Goal: Task Accomplishment & Management: Manage account settings

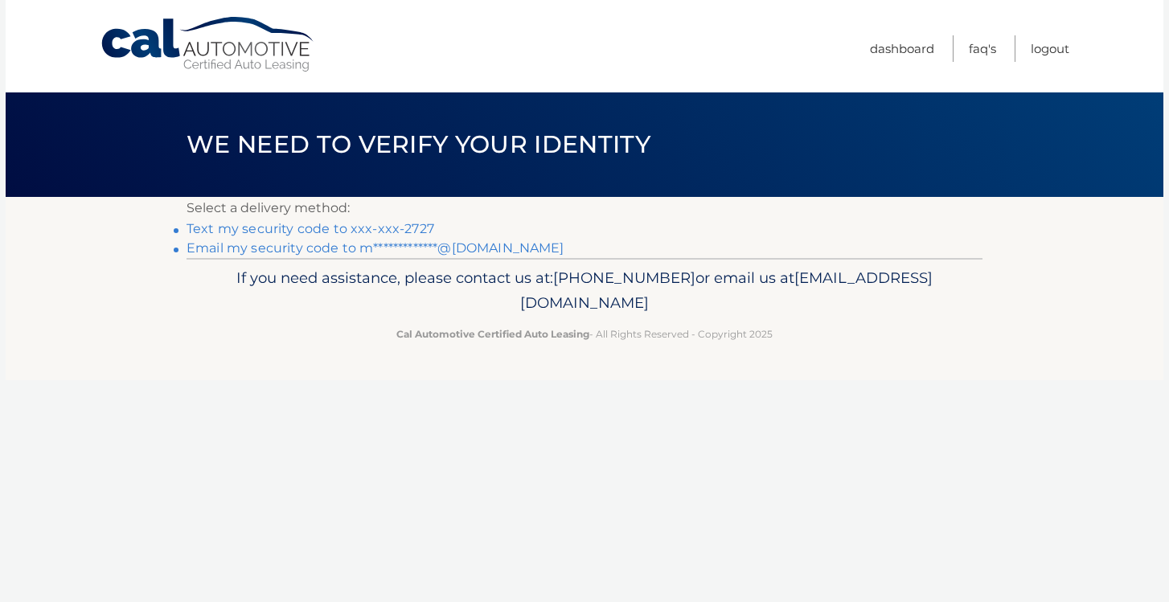
click at [407, 224] on link "Text my security code to xxx-xxx-2727" at bounding box center [310, 228] width 248 height 15
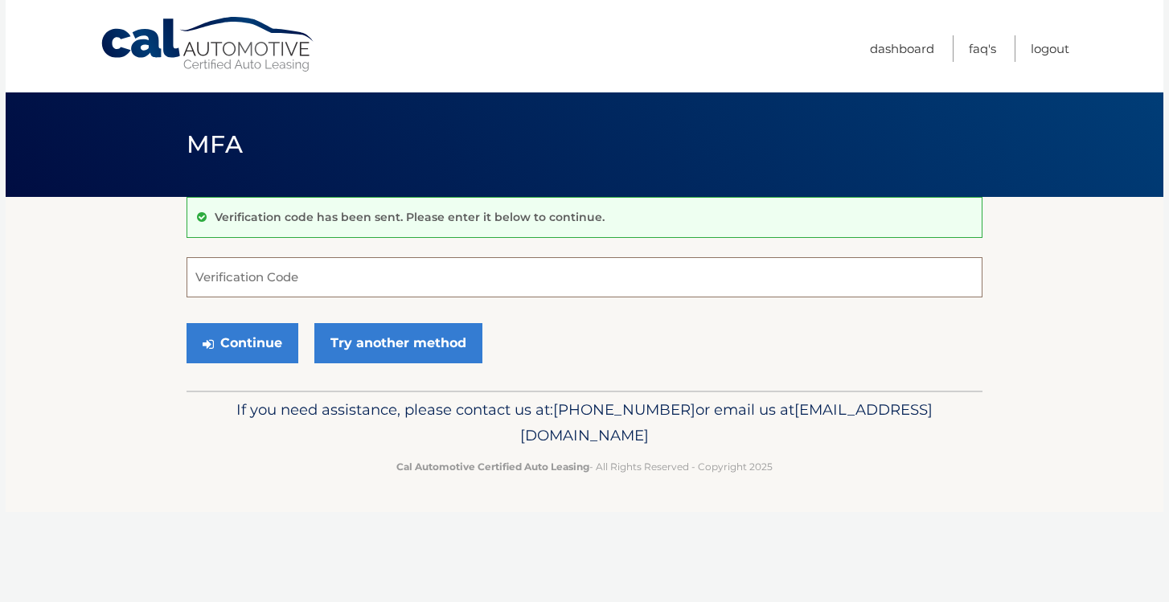
click at [363, 282] on input "Verification Code" at bounding box center [584, 277] width 796 height 40
click at [243, 347] on button "Continue" at bounding box center [242, 343] width 112 height 40
click at [359, 276] on input "#352523" at bounding box center [584, 277] width 796 height 40
click at [488, 317] on div "Continue Try another method" at bounding box center [584, 344] width 796 height 55
click at [609, 368] on div "Continue Try another method" at bounding box center [584, 344] width 796 height 55
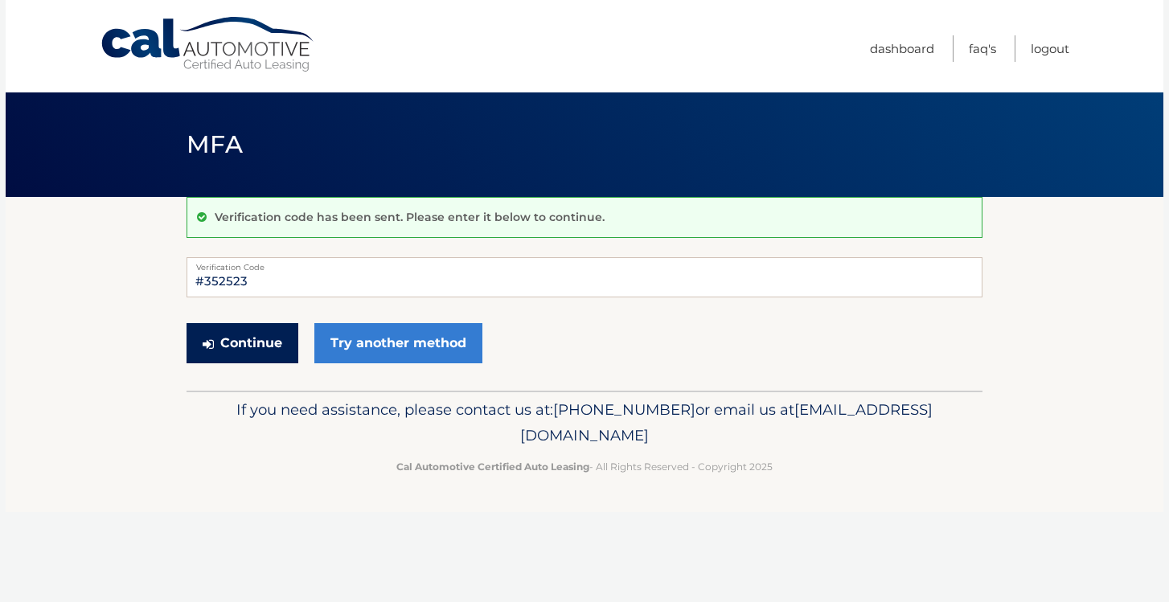
click at [245, 341] on button "Continue" at bounding box center [242, 343] width 112 height 40
click at [201, 278] on input "#352523" at bounding box center [584, 277] width 796 height 40
type input "352523"
click at [224, 340] on button "Continue" at bounding box center [242, 343] width 112 height 40
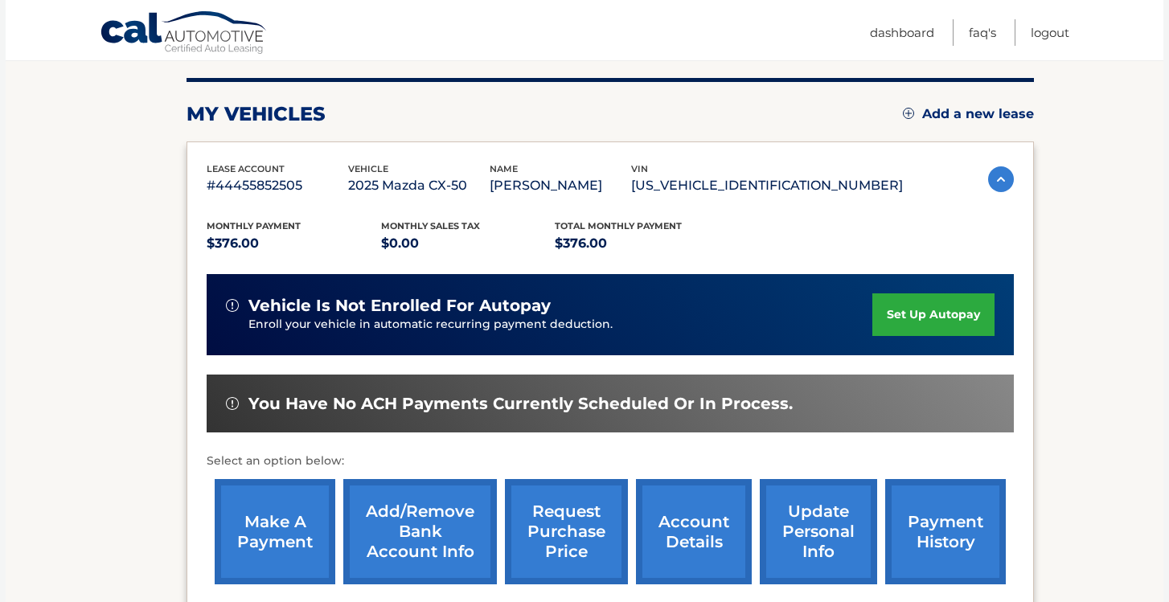
scroll to position [192, 0]
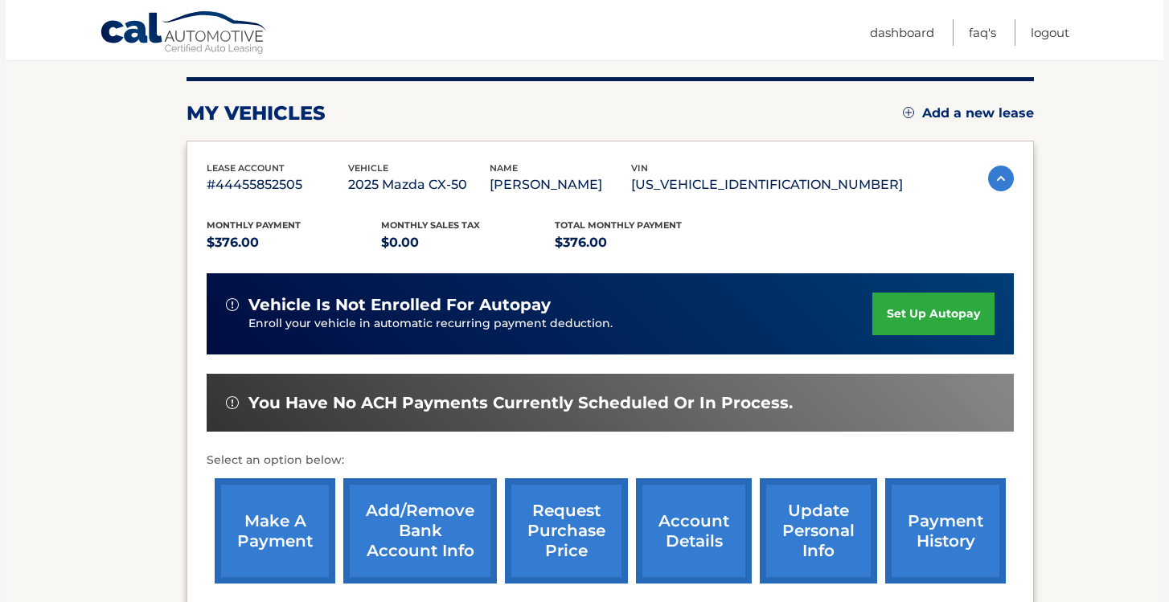
click at [944, 306] on link "set up autopay" at bounding box center [933, 314] width 122 height 43
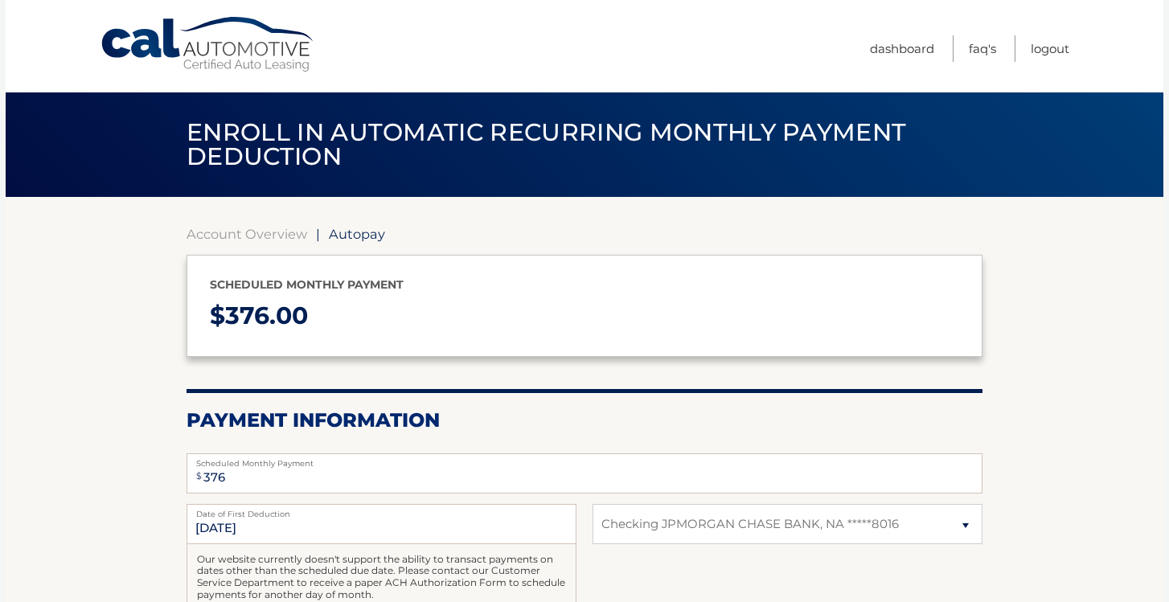
select select "NzczNTk2MmEtMWViNi00NzVjLWE2M2UtZWZmZjNiN2NiMTM0"
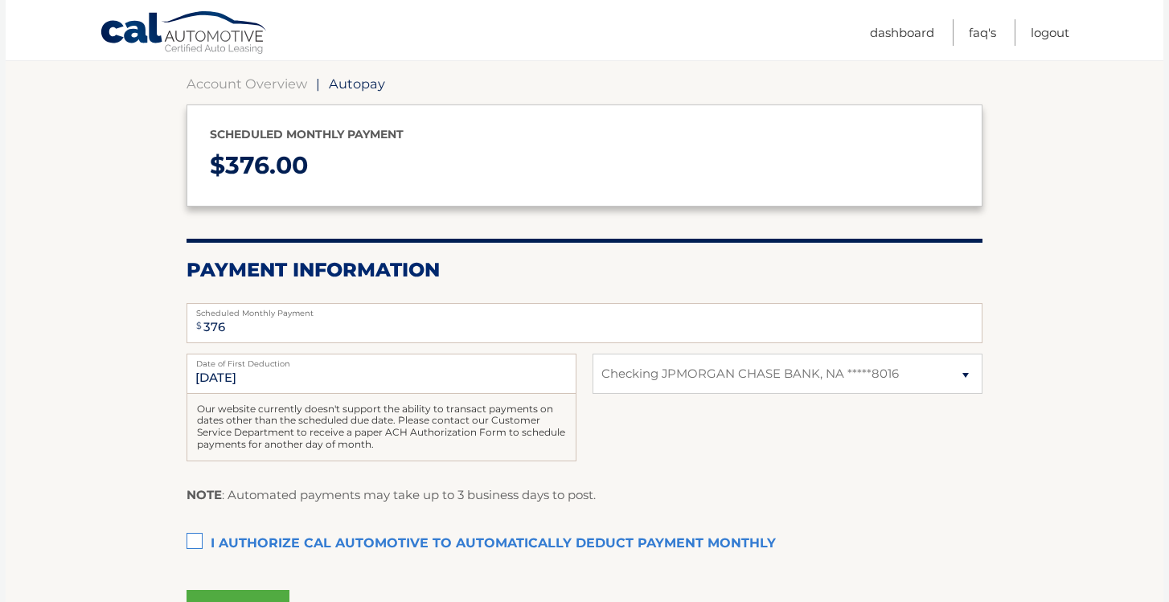
scroll to position [162, 0]
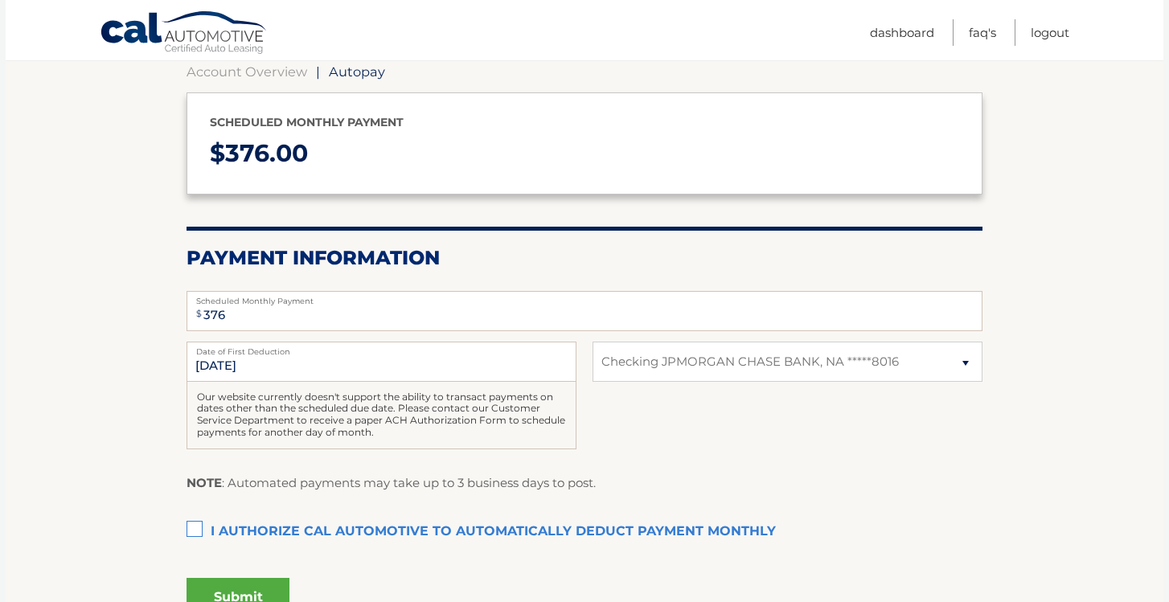
click at [199, 527] on label "I authorize cal automotive to automatically deduct payment monthly This checkbo…" at bounding box center [584, 532] width 796 height 32
click at [0, 0] on input "I authorize cal automotive to automatically deduct payment monthly This checkbo…" at bounding box center [0, 0] width 0 height 0
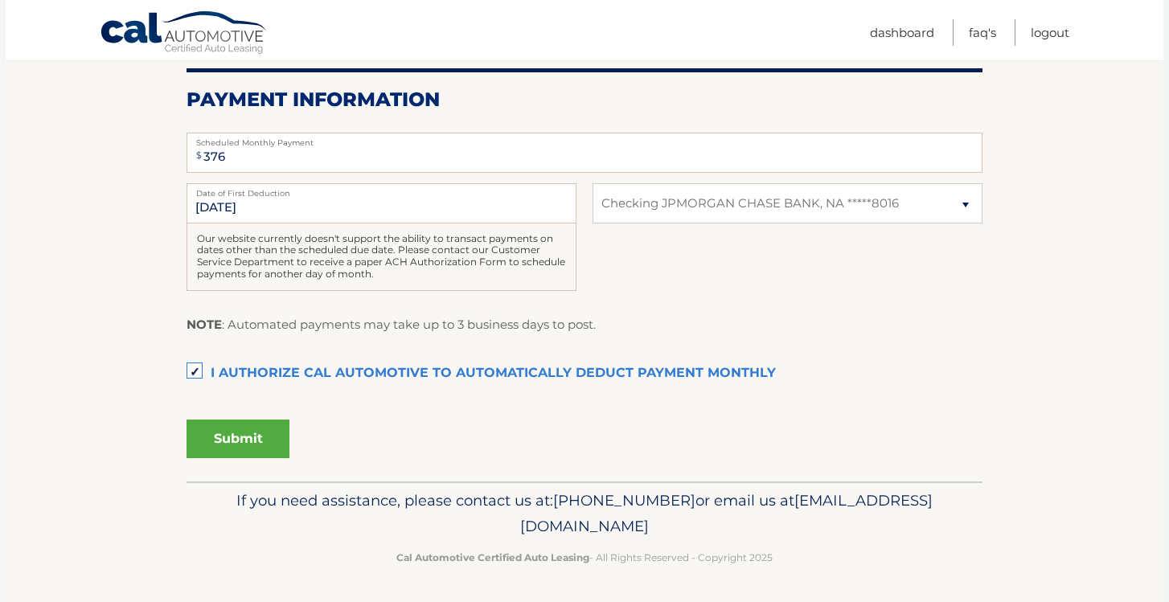
scroll to position [309, 0]
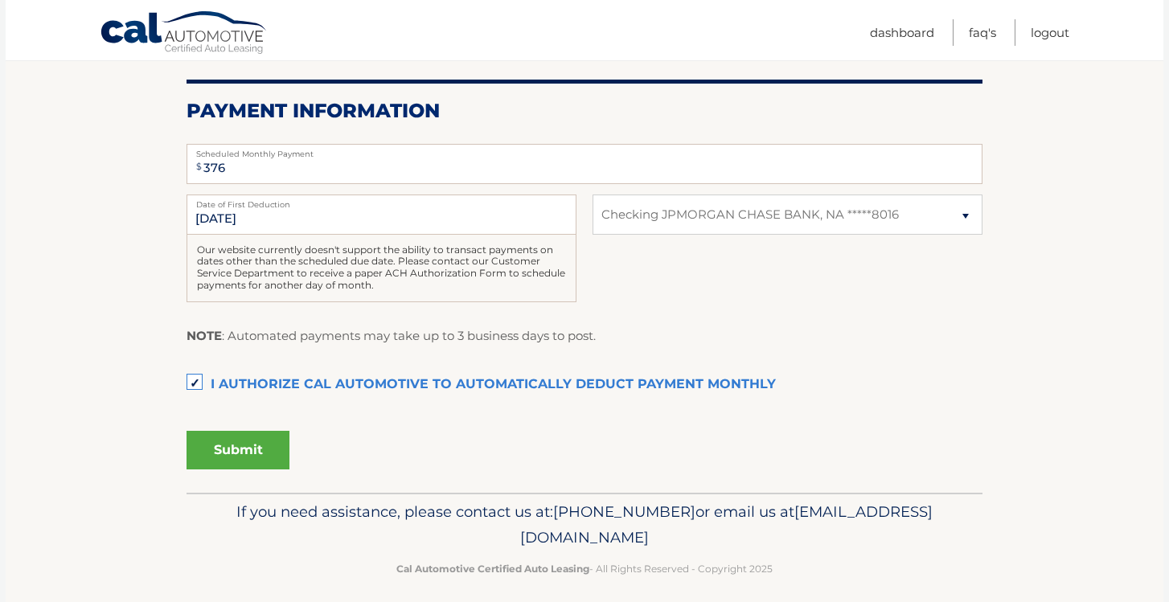
click at [258, 457] on button "Submit" at bounding box center [237, 450] width 103 height 39
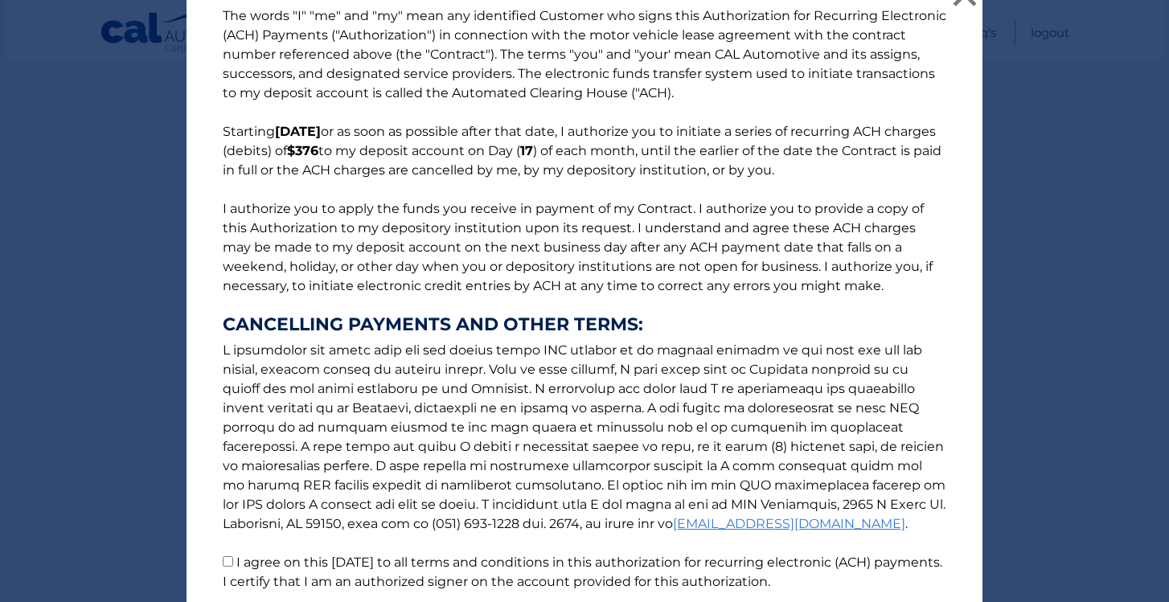
scroll to position [157, 0]
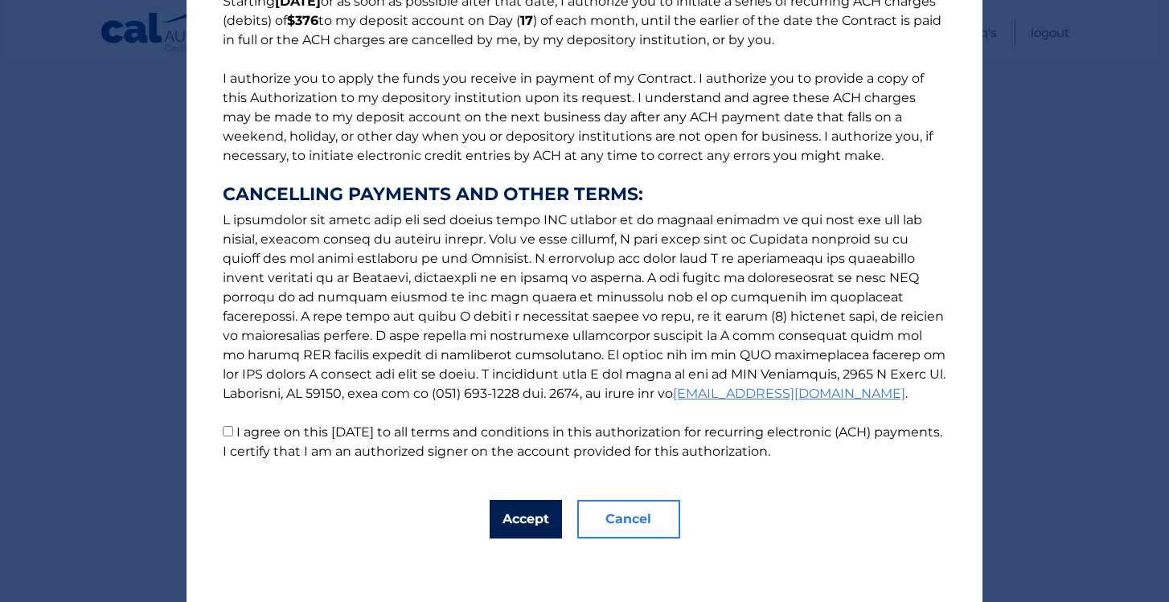
click at [530, 521] on button "Accept" at bounding box center [526, 519] width 72 height 39
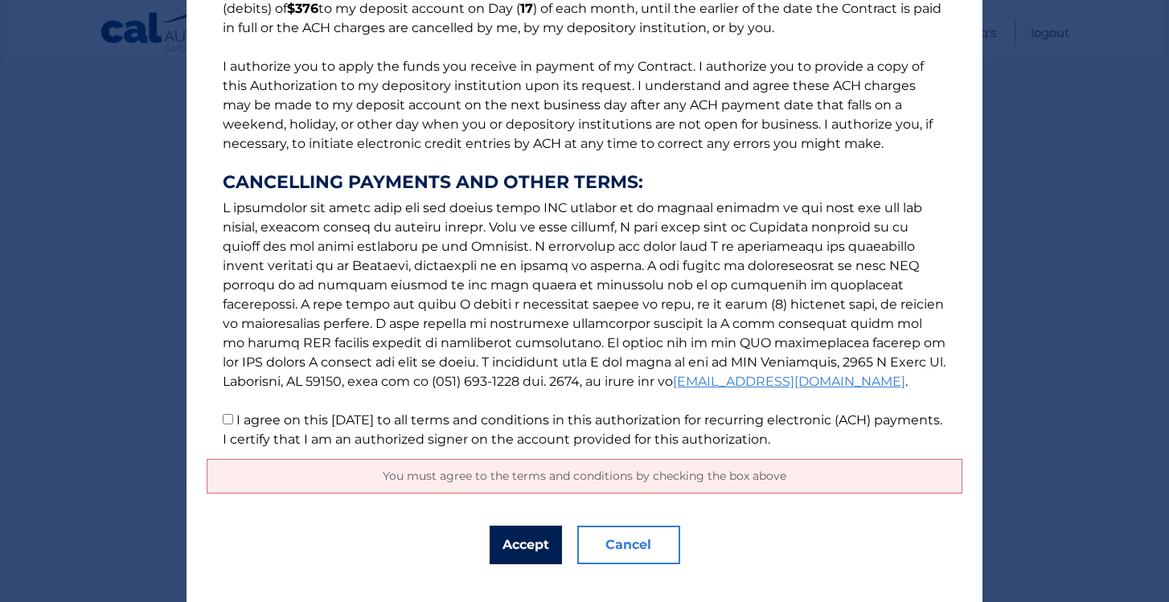
scroll to position [164, 0]
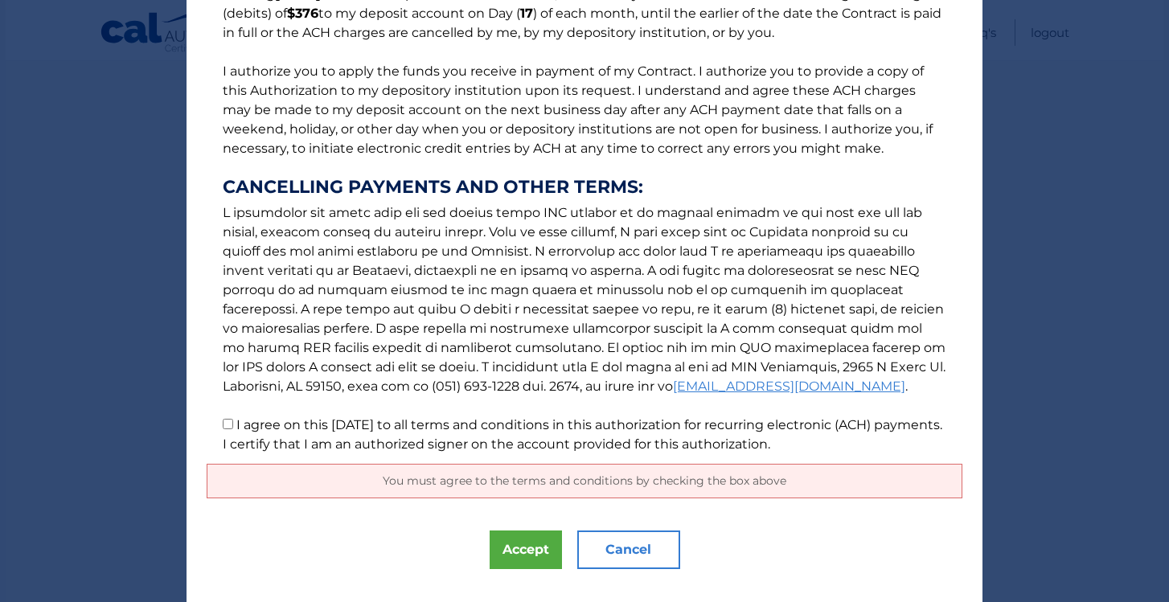
click at [231, 424] on input "I agree on this 09/22/2025 to all terms and conditions in this authorization fo…" at bounding box center [228, 424] width 10 height 10
checkbox input "true"
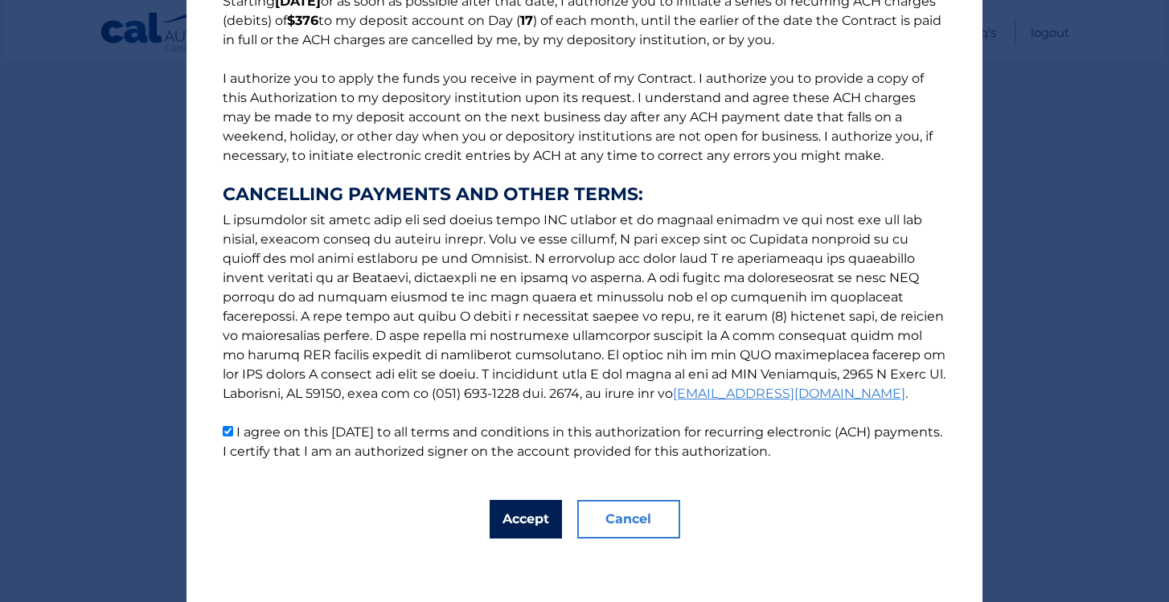
click at [529, 522] on button "Accept" at bounding box center [526, 519] width 72 height 39
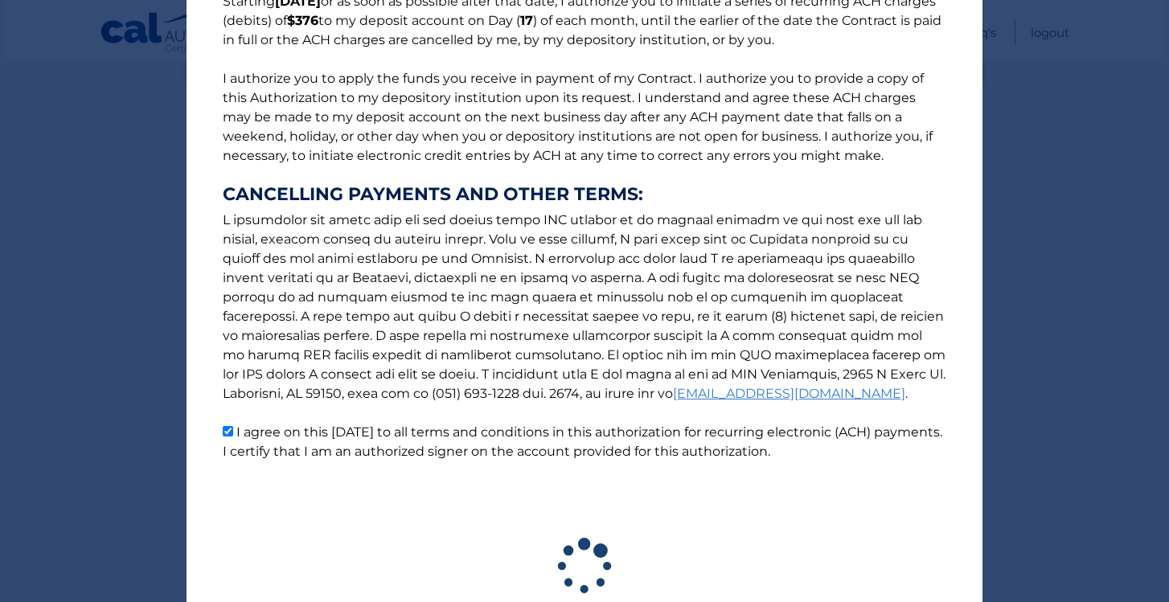
scroll to position [277, 0]
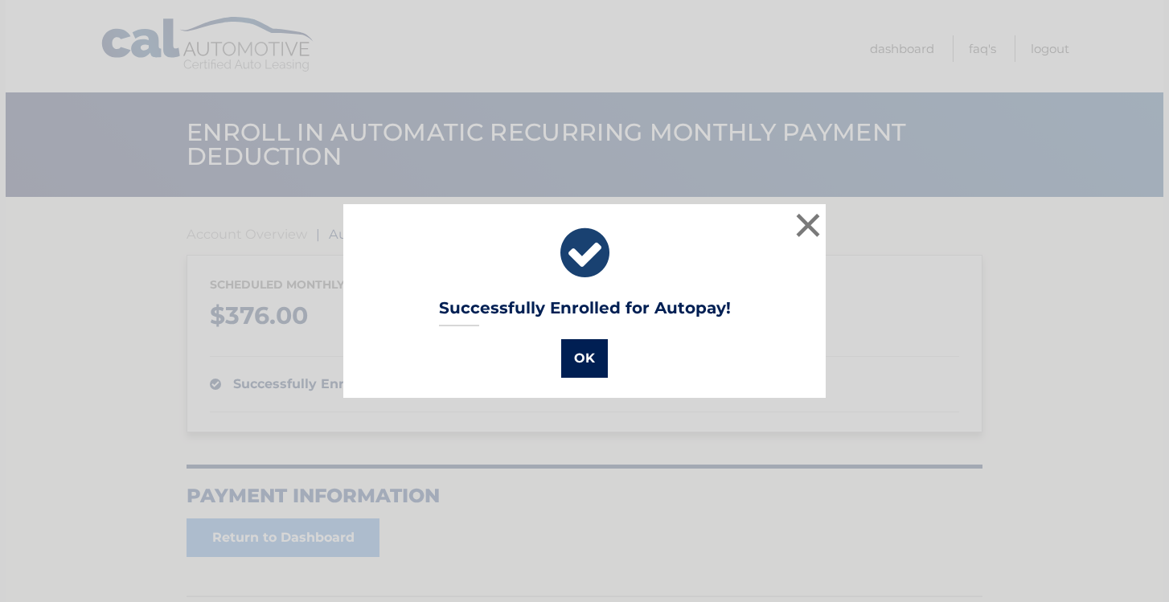
click at [581, 366] on button "OK" at bounding box center [584, 358] width 47 height 39
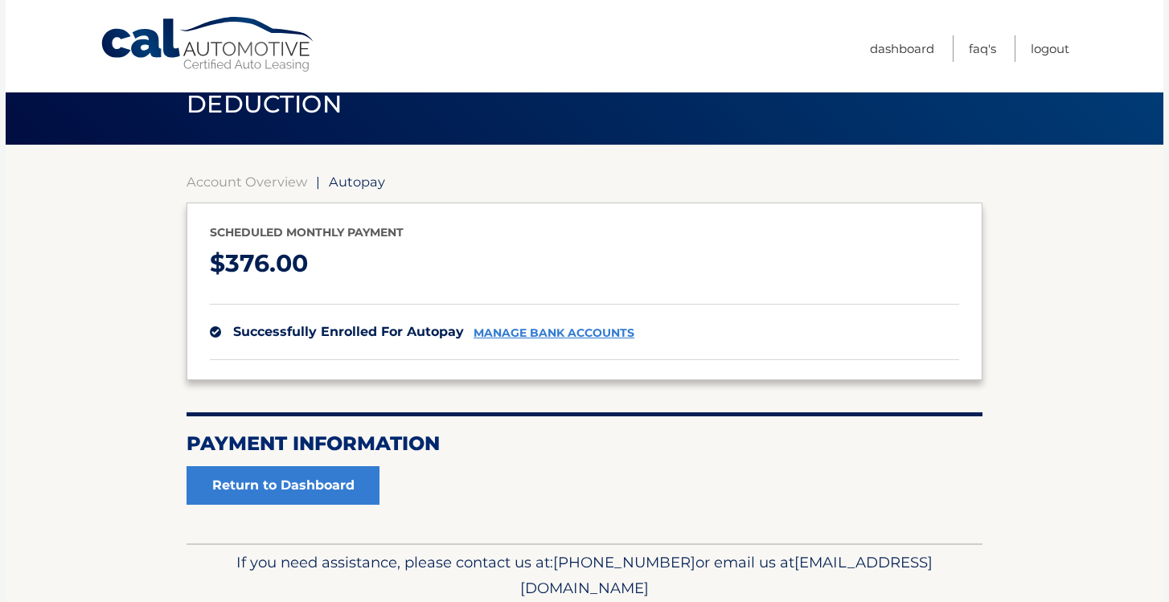
scroll to position [53, 0]
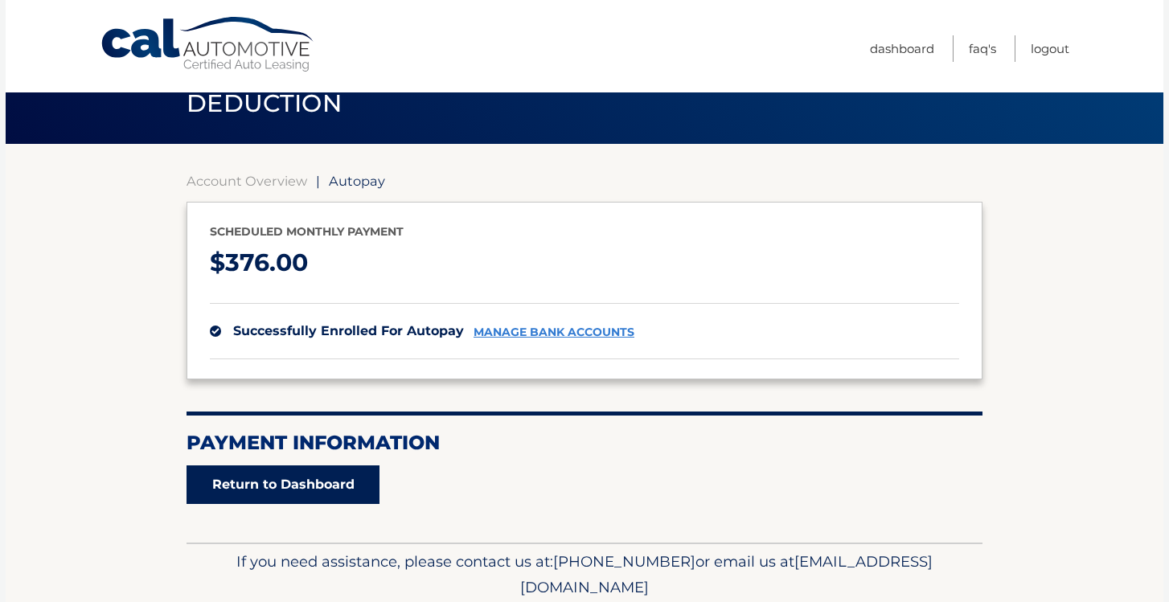
click at [308, 484] on link "Return to Dashboard" at bounding box center [282, 484] width 193 height 39
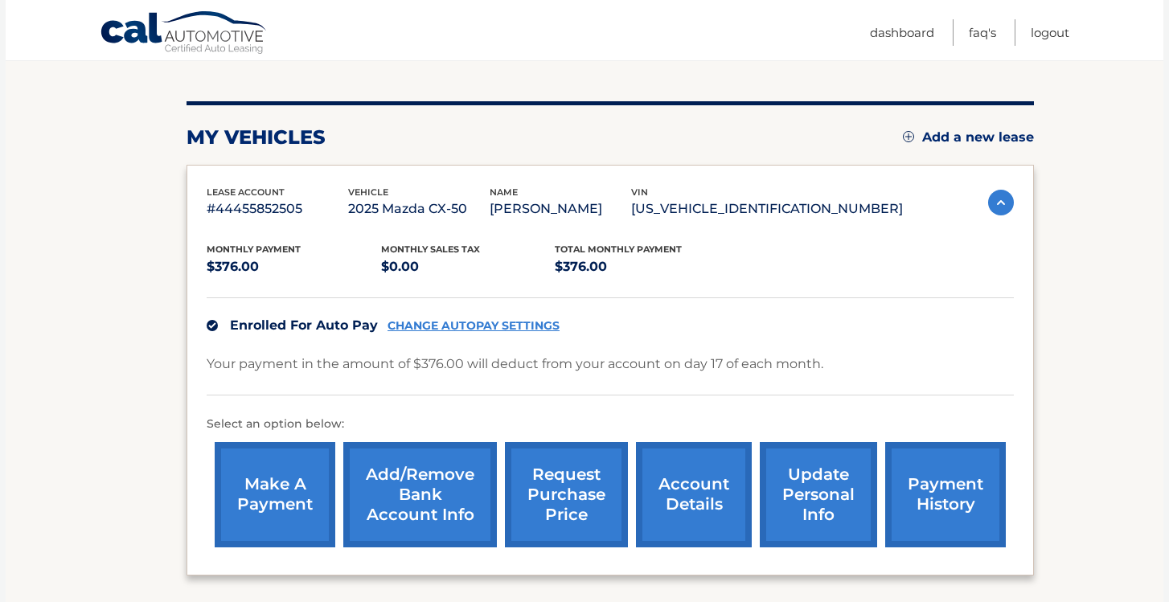
scroll to position [174, 0]
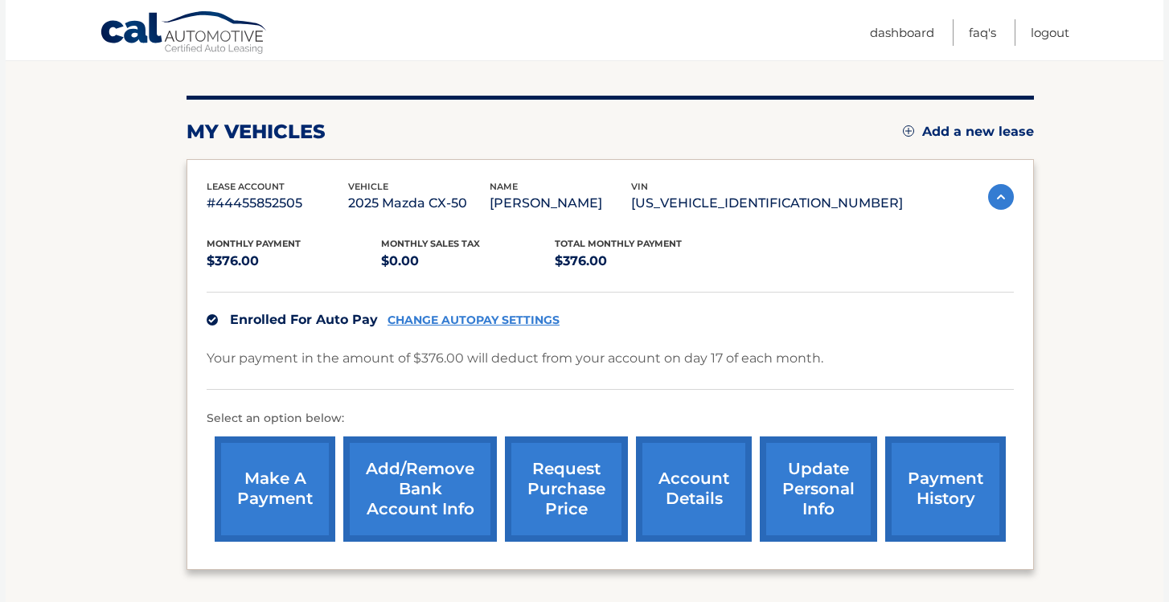
click at [283, 486] on link "make a payment" at bounding box center [275, 488] width 121 height 105
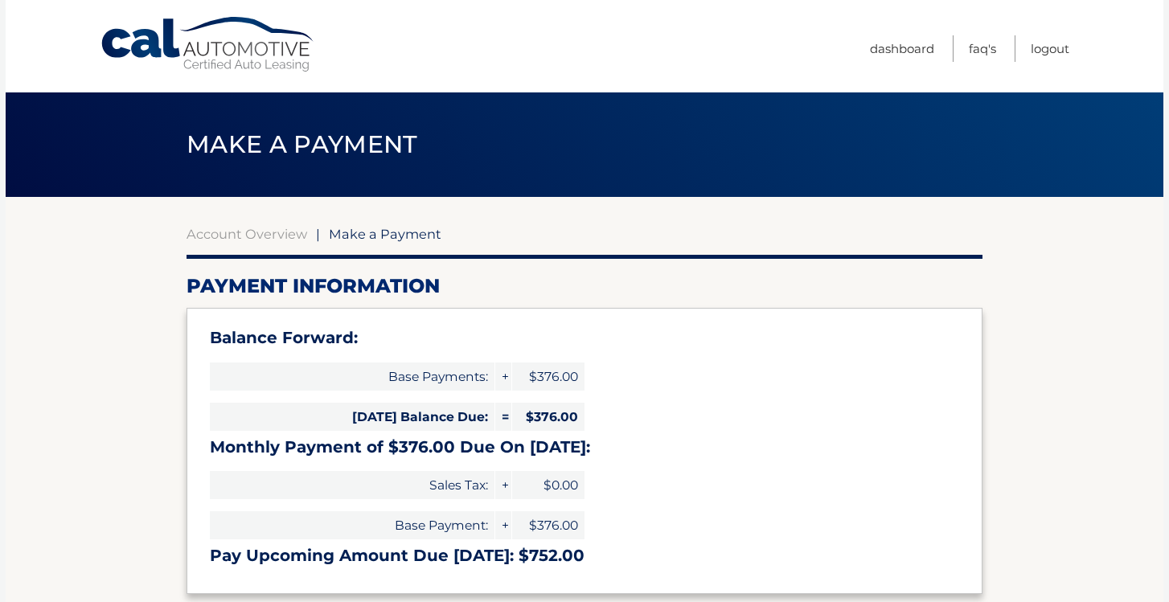
select select "NzczNTk2MmEtMWViNi00NzVjLWE2M2UtZWZmZjNiN2NiMTM0"
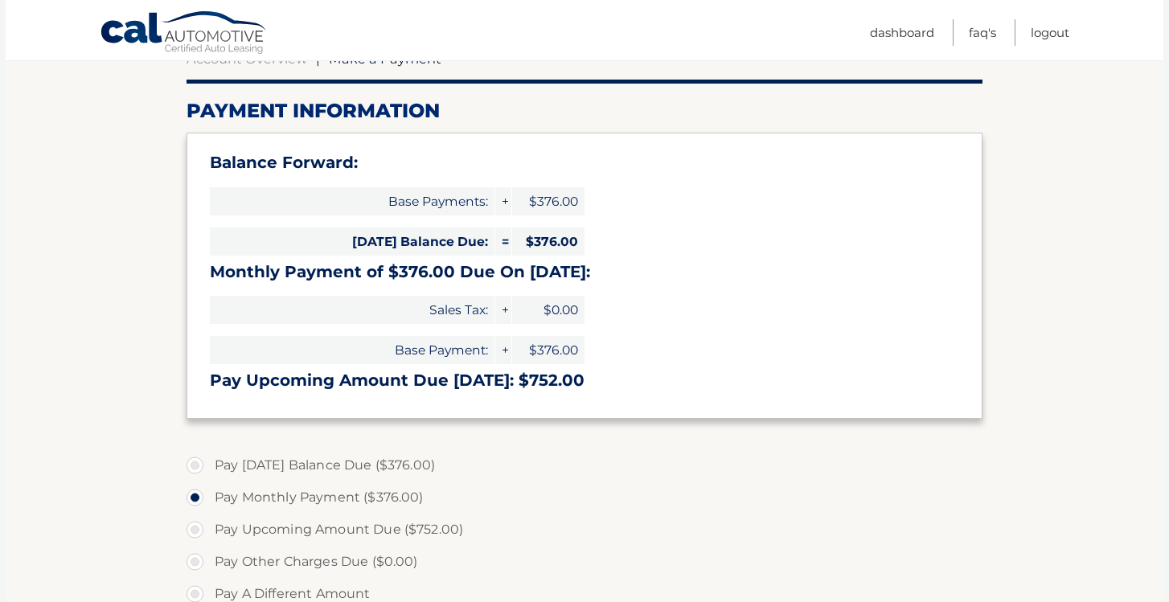
scroll to position [174, 0]
click at [199, 466] on label "Pay [DATE] Balance Due ($376.00)" at bounding box center [584, 466] width 796 height 32
click at [199, 466] on input "Pay Today's Balance Due ($376.00)" at bounding box center [201, 463] width 16 height 26
radio input "true"
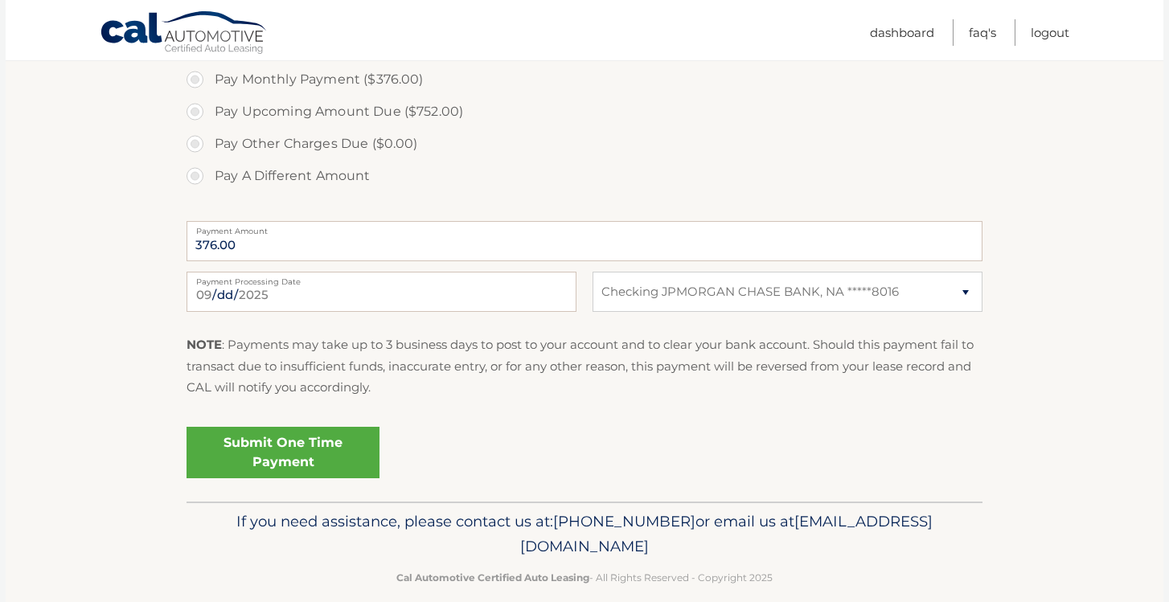
scroll to position [615, 0]
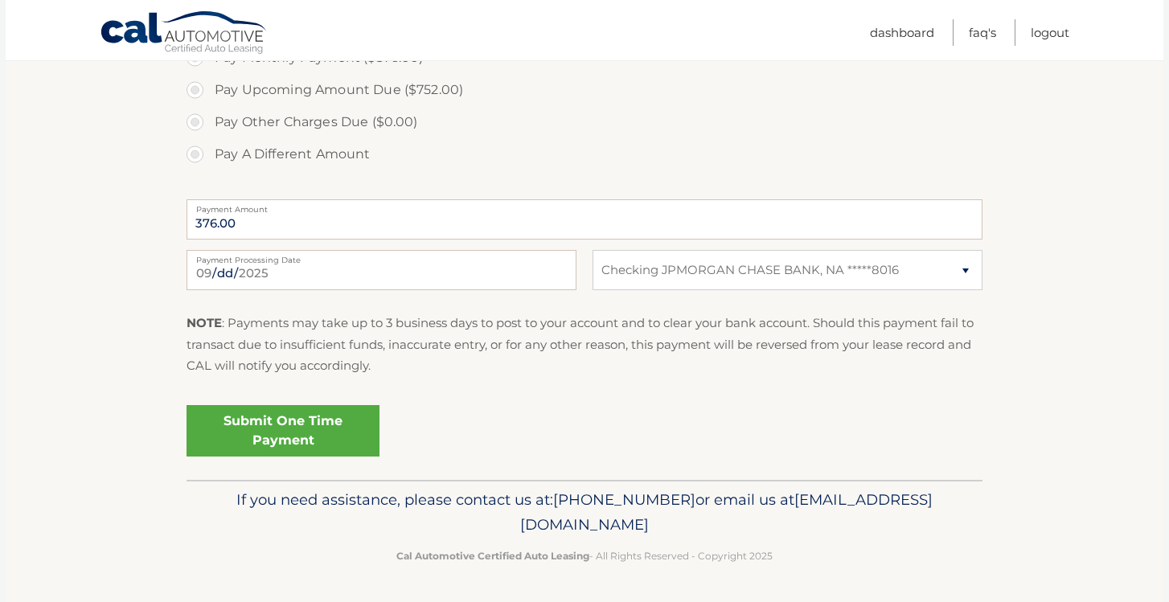
click at [320, 424] on link "Submit One Time Payment" at bounding box center [282, 430] width 193 height 51
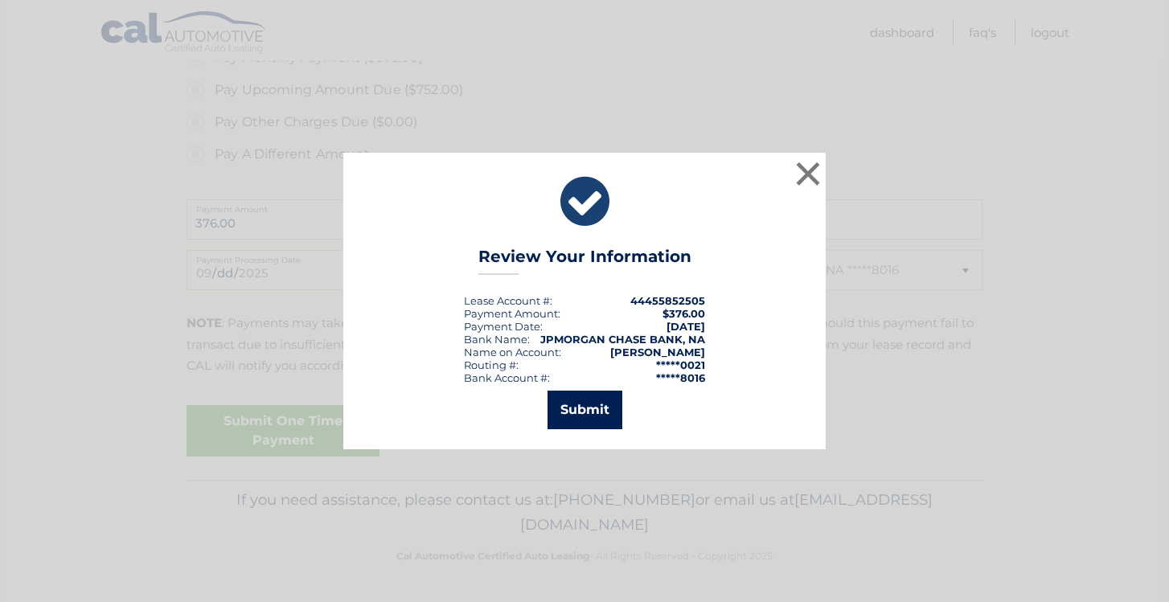
click at [601, 408] on button "Submit" at bounding box center [584, 410] width 75 height 39
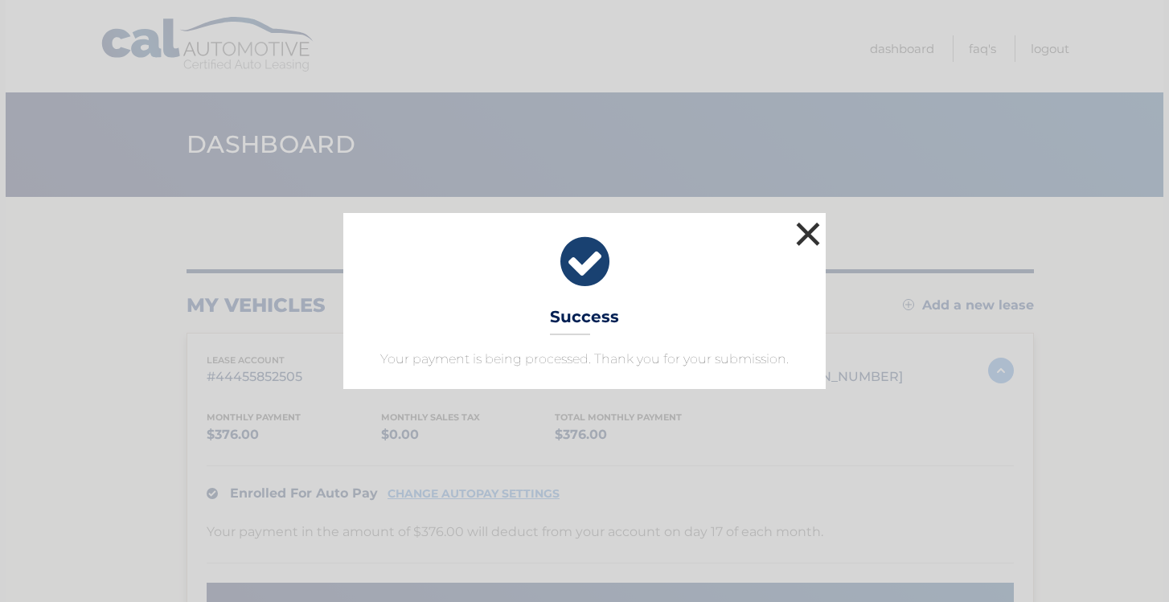
click at [802, 228] on button "×" at bounding box center [808, 234] width 32 height 32
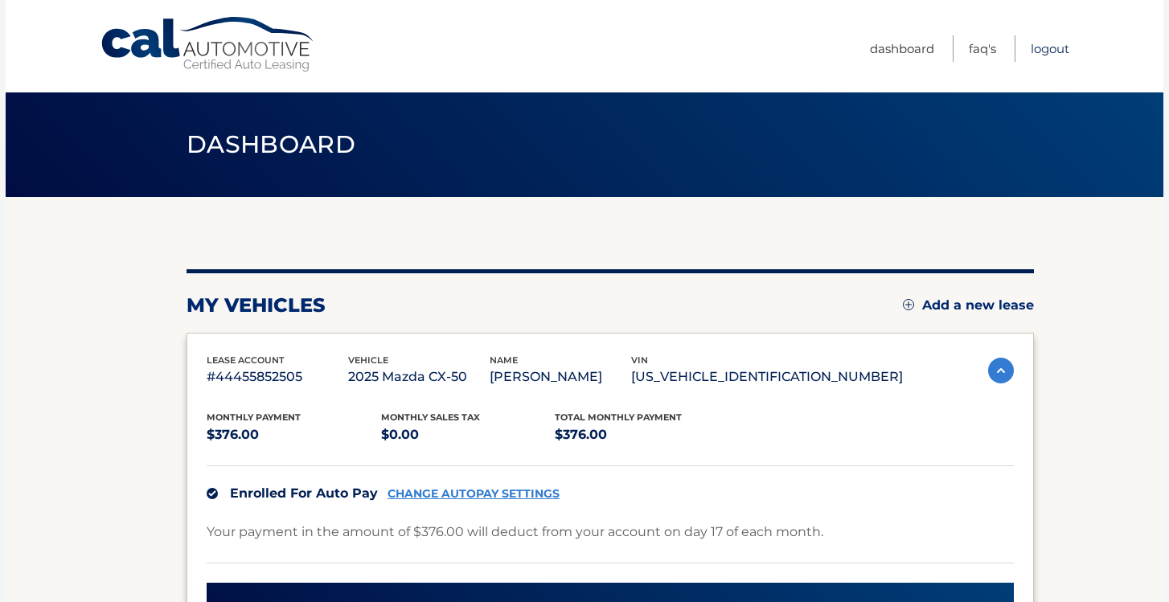
click at [1051, 46] on link "Logout" at bounding box center [1050, 48] width 39 height 27
